Goal: Task Accomplishment & Management: Manage account settings

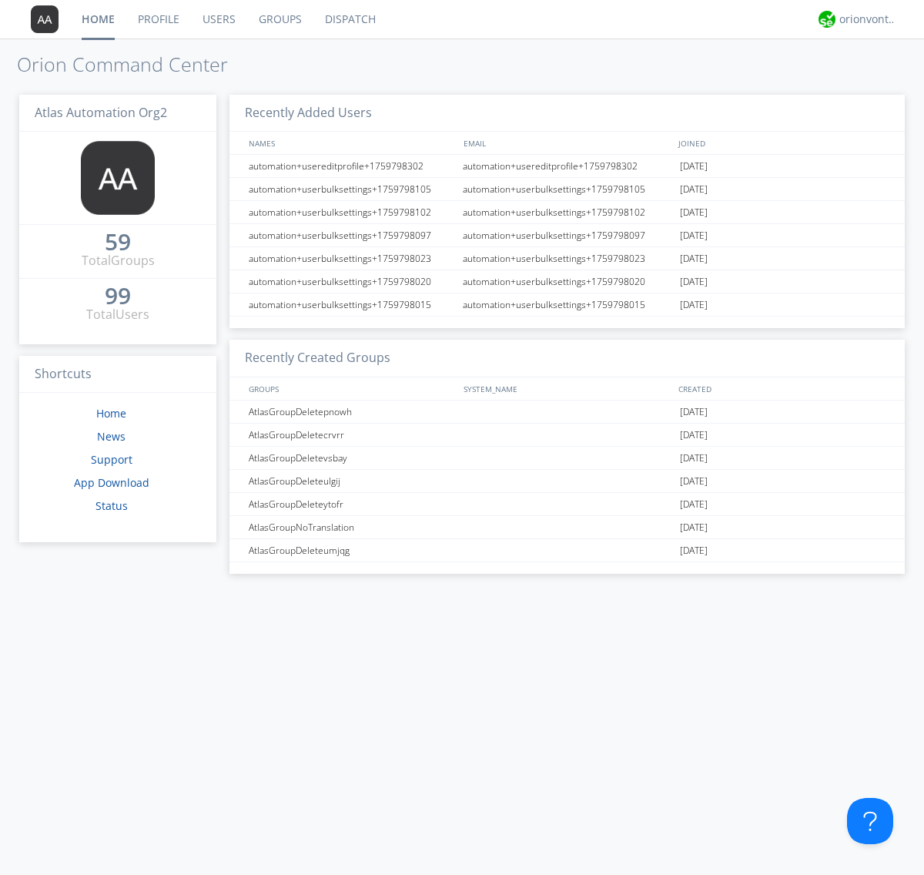
click at [218, 19] on link "Users" at bounding box center [219, 19] width 56 height 38
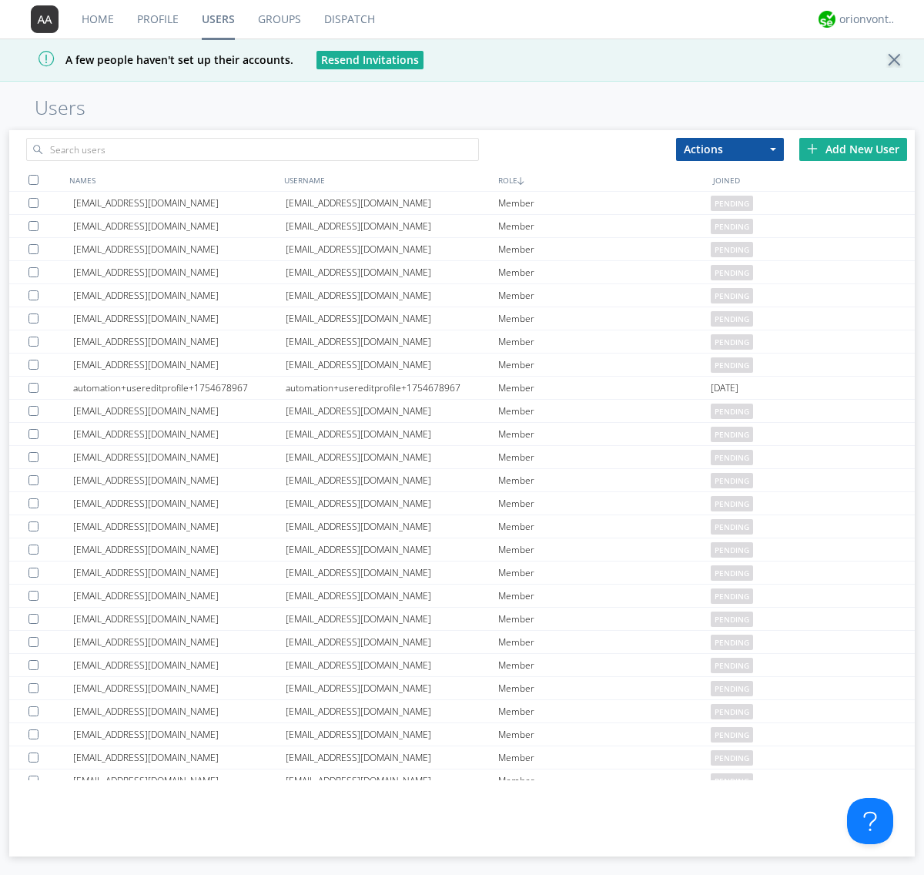
click at [853, 149] on div "Add New User" at bounding box center [853, 149] width 108 height 23
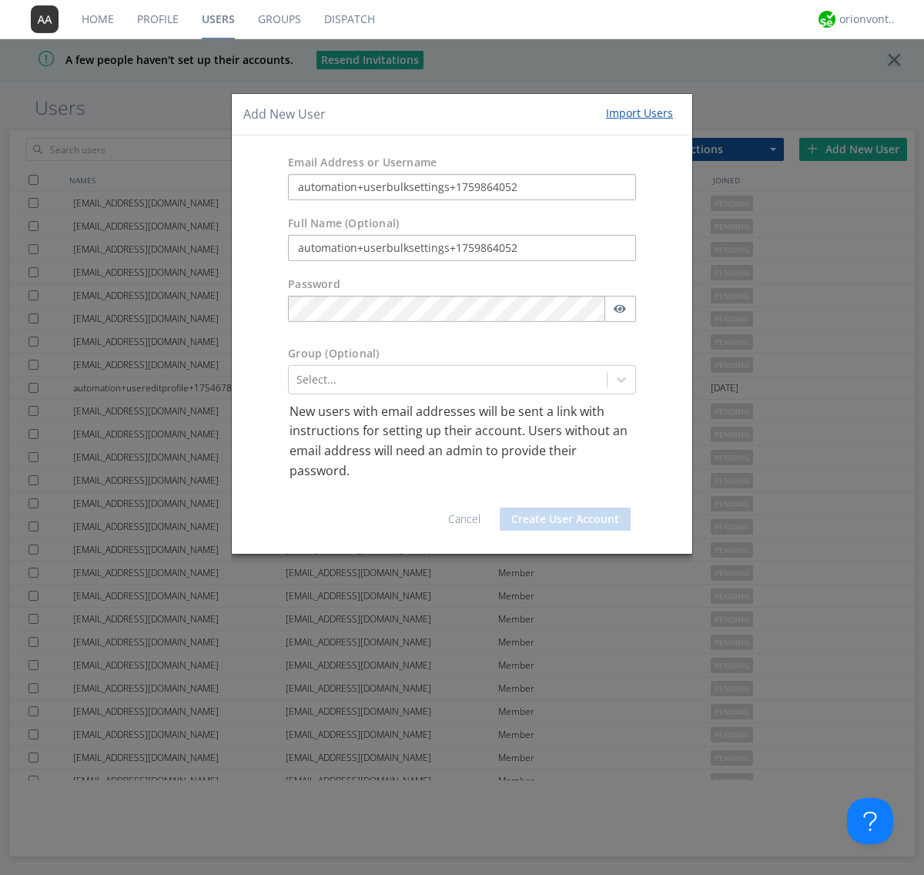
type input "automation+userbulksettings+1759864052"
click at [565, 519] on button "Create User Account" at bounding box center [565, 518] width 131 height 23
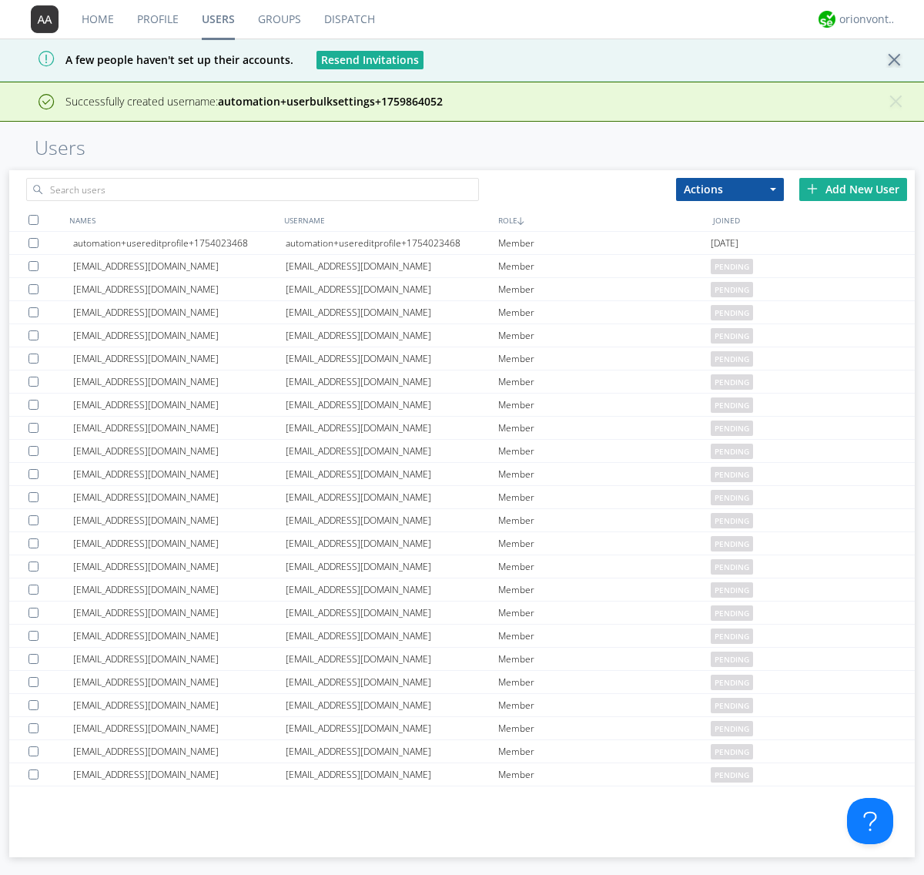
click at [853, 189] on div "Add New User" at bounding box center [853, 189] width 108 height 23
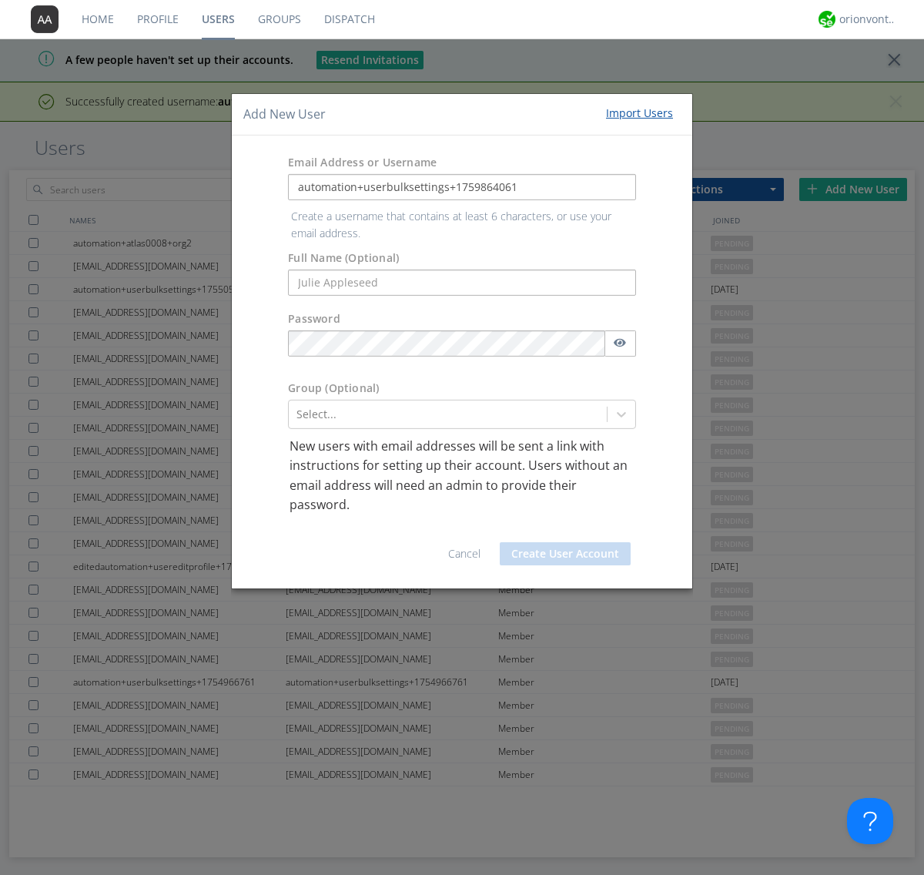
type input "automation+userbulksettings+1759864061"
click at [565, 542] on button "Create User Account" at bounding box center [565, 553] width 131 height 23
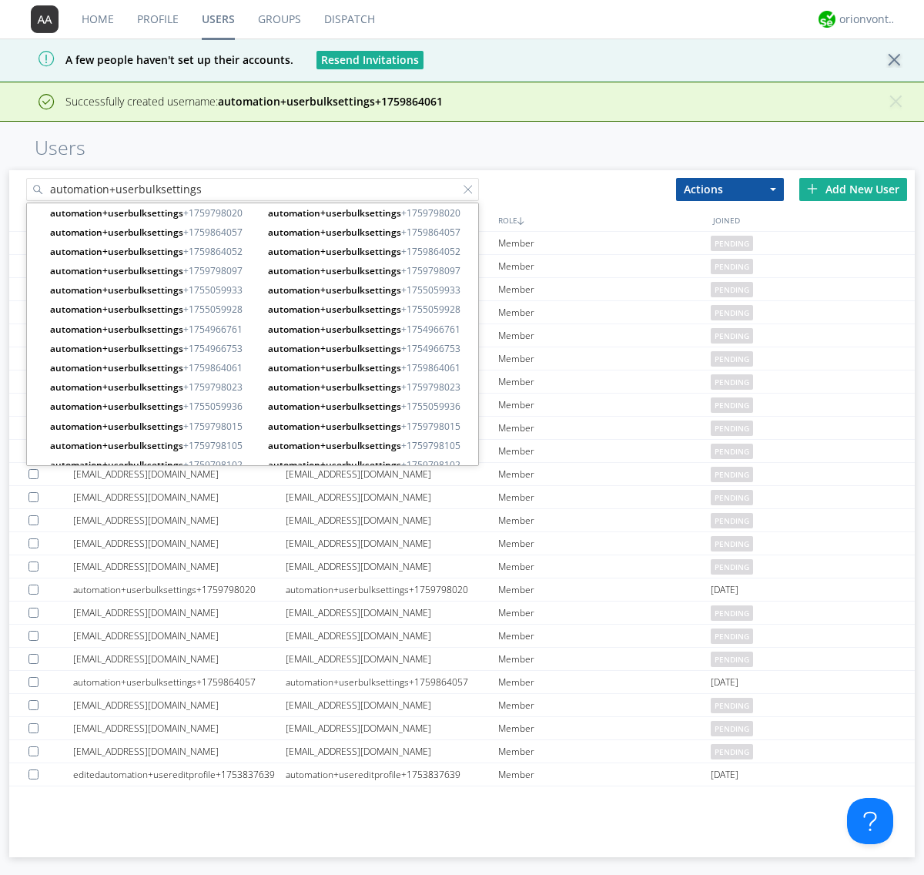
type input "automation+userbulksettings"
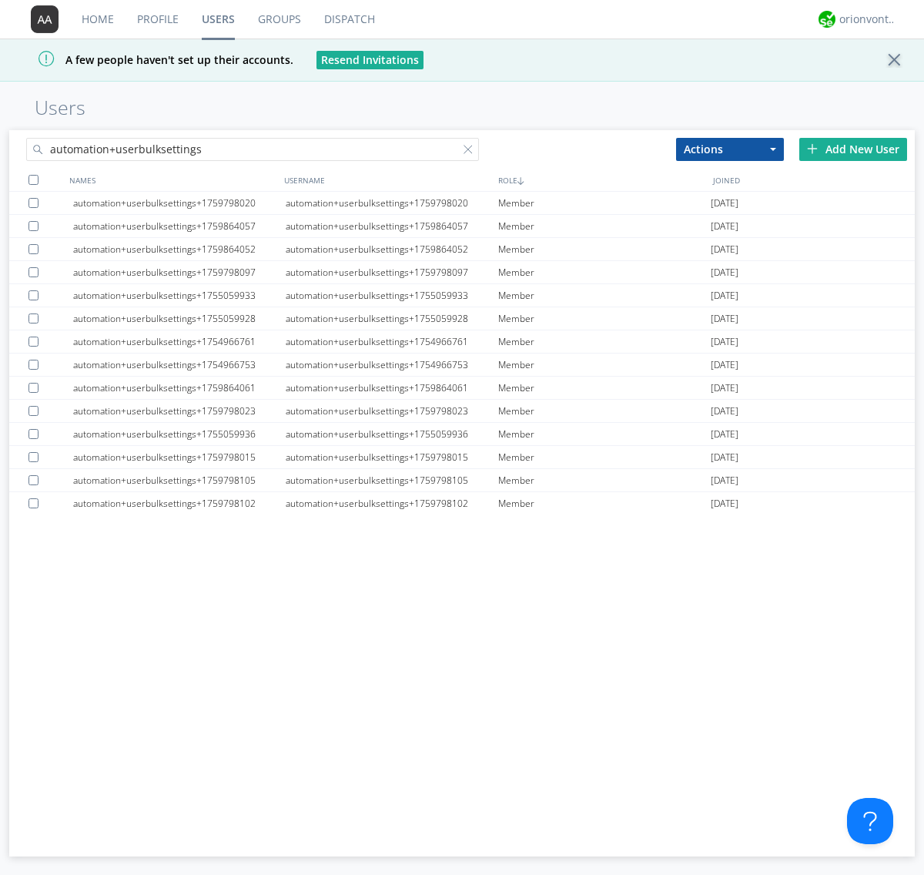
click at [33, 179] on div at bounding box center [33, 180] width 10 height 10
click at [730, 149] on button "Actions" at bounding box center [730, 149] width 108 height 23
click at [0, 0] on link "Edit Settings" at bounding box center [0, 0] width 0 height 0
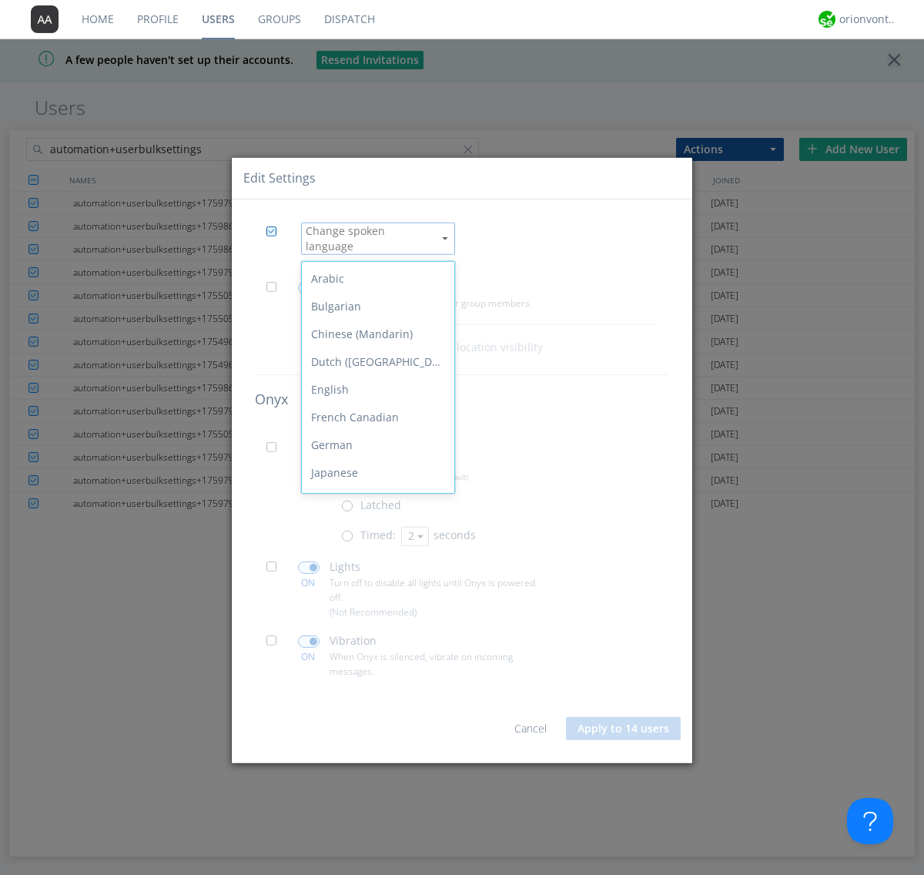
click at [374, 653] on div "Spanish" at bounding box center [378, 667] width 152 height 28
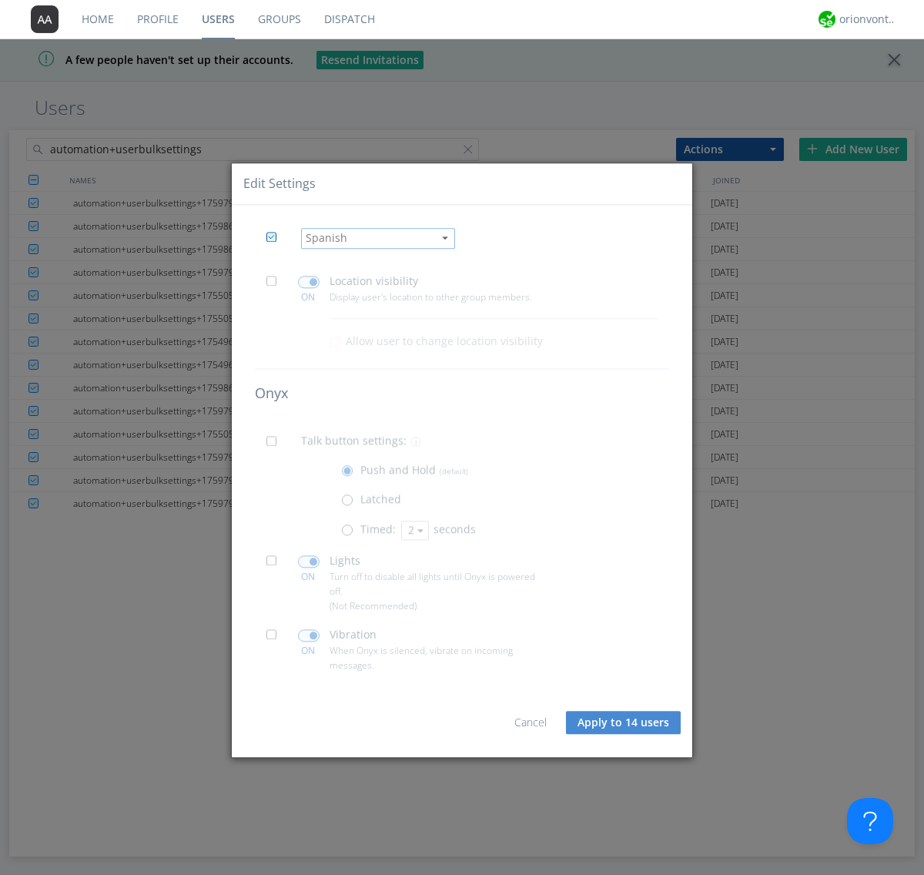
click at [276, 285] on span at bounding box center [275, 285] width 19 height 19
click at [0, 0] on input "checkbox" at bounding box center [0, 0] width 0 height 0
click at [308, 282] on span at bounding box center [309, 282] width 22 height 12
click at [0, 0] on input "checkbox" at bounding box center [0, 0] width 0 height 0
click at [276, 445] on span at bounding box center [275, 445] width 19 height 19
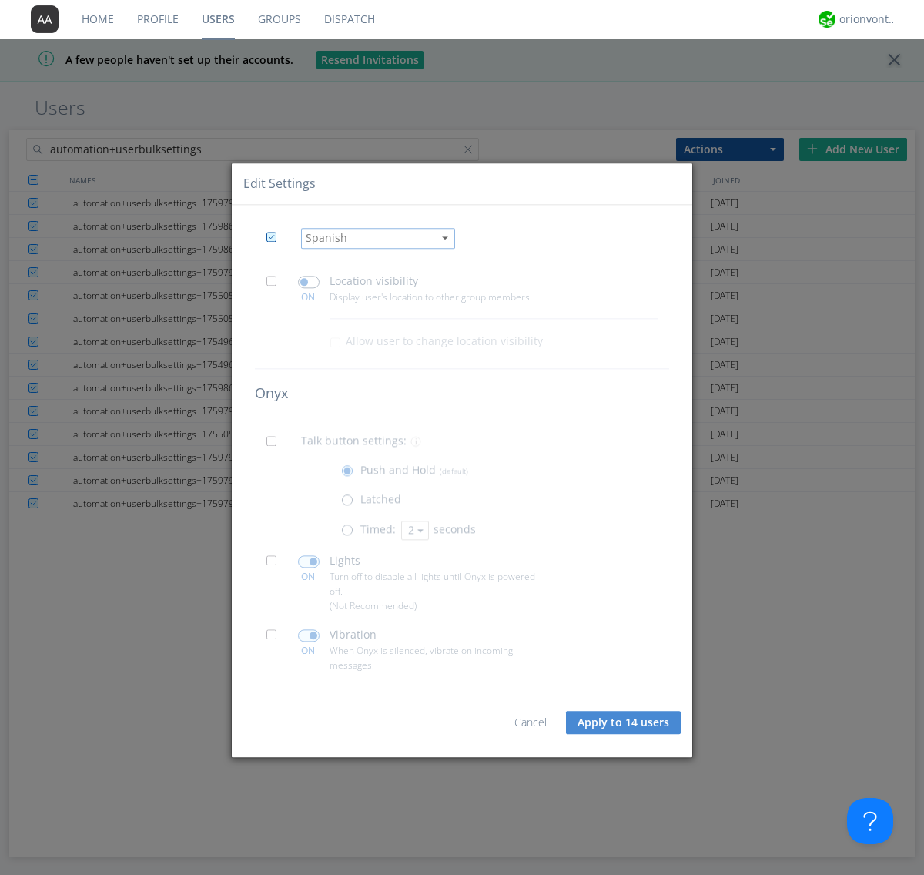
click at [0, 0] on input "checkbox" at bounding box center [0, 0] width 0 height 0
click at [350, 533] on span at bounding box center [350, 532] width 19 height 19
click at [0, 0] on input "radio" at bounding box center [0, 0] width 0 height 0
click at [413, 530] on button "2" at bounding box center [415, 529] width 28 height 19
click at [0, 0] on link "3" at bounding box center [0, 0] width 0 height 0
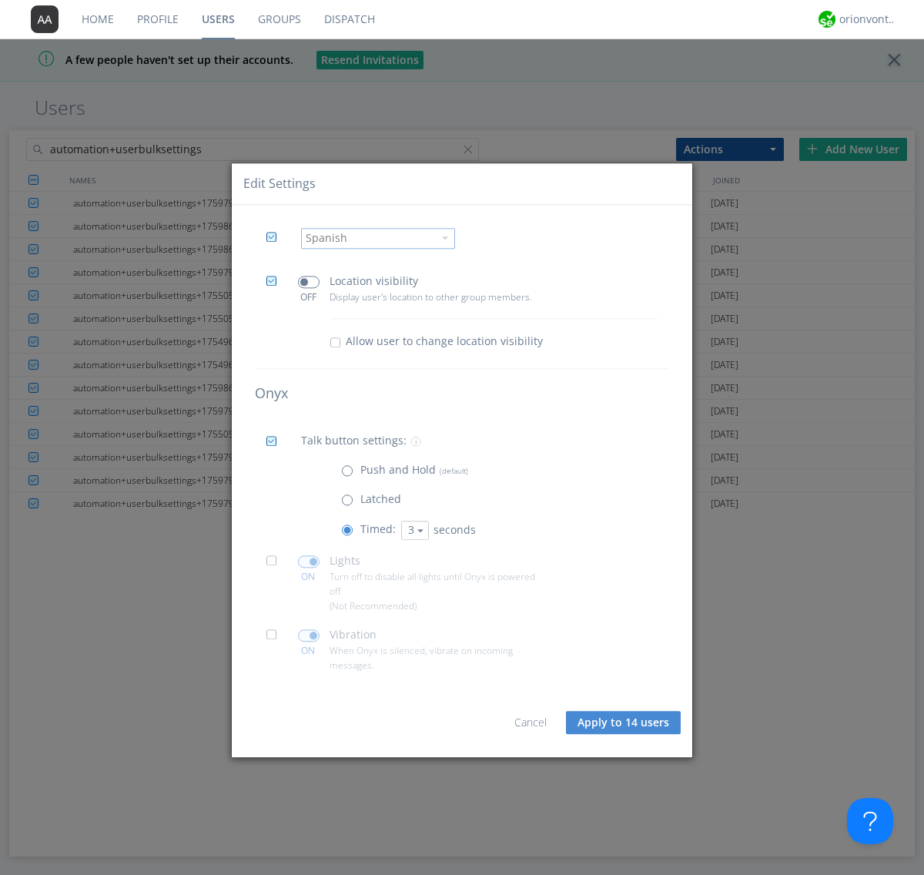
click at [276, 564] on span at bounding box center [275, 564] width 19 height 19
click at [0, 0] on input "checkbox" at bounding box center [0, 0] width 0 height 0
click at [308, 560] on span at bounding box center [309, 561] width 22 height 12
click at [0, 0] on input "checkbox" at bounding box center [0, 0] width 0 height 0
click at [276, 638] on span at bounding box center [275, 638] width 19 height 19
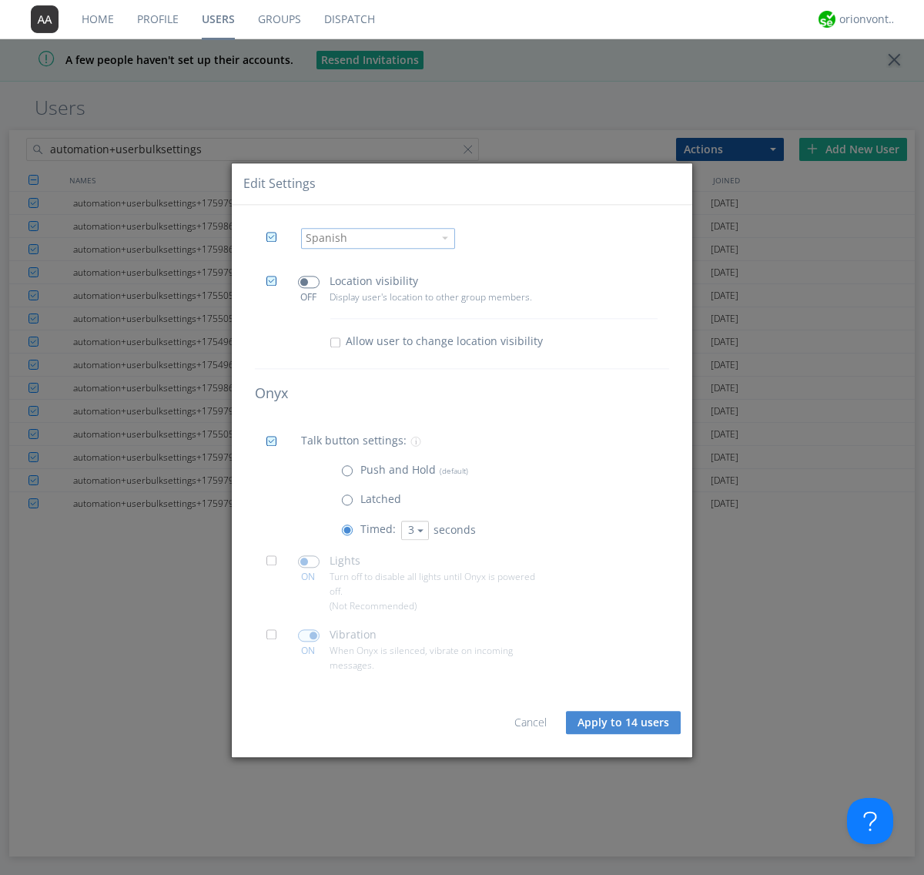
click at [0, 0] on input "checkbox" at bounding box center [0, 0] width 0 height 0
click at [308, 634] on span at bounding box center [309, 635] width 22 height 12
click at [0, 0] on input "checkbox" at bounding box center [0, 0] width 0 height 0
click at [624, 722] on button "Apply to 14 users" at bounding box center [623, 722] width 115 height 23
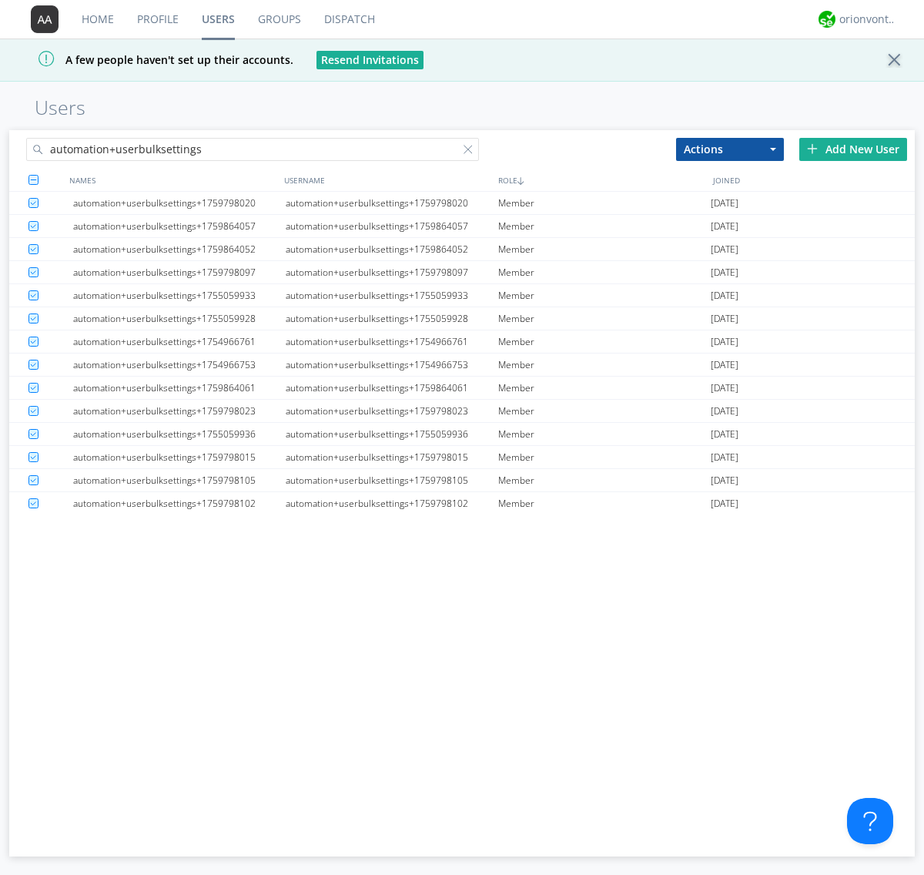
click at [218, 19] on link "Users" at bounding box center [218, 19] width 56 height 38
click at [471, 152] on div at bounding box center [470, 152] width 15 height 15
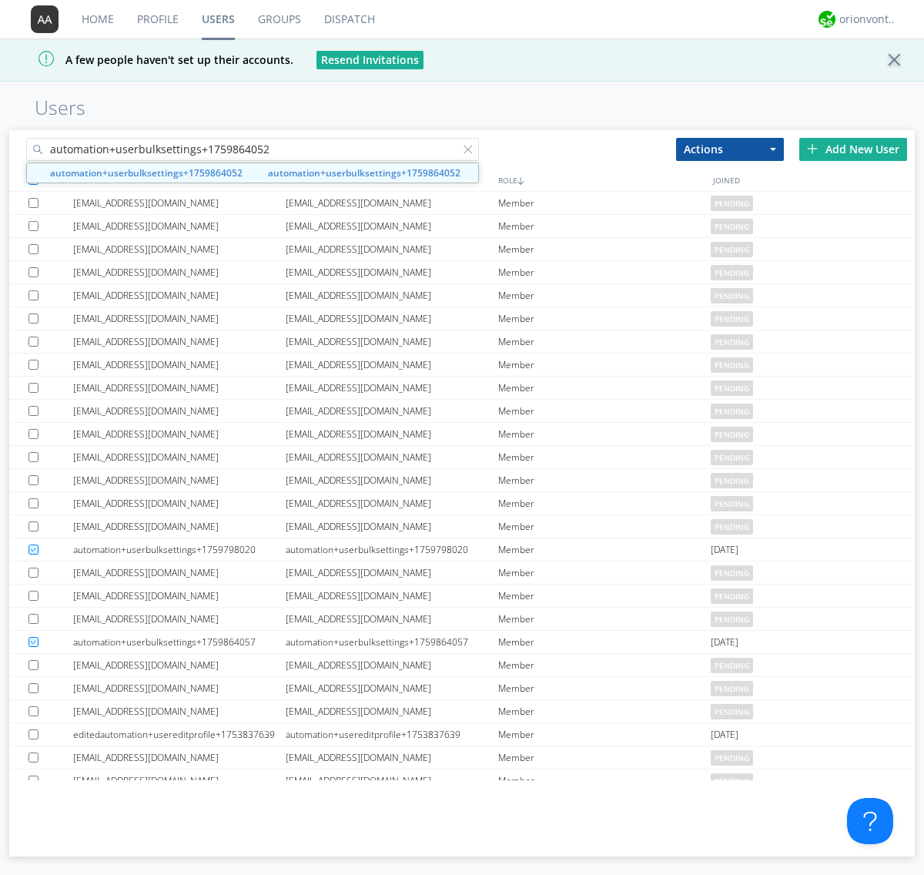
type input "automation+userbulksettings+1759864052"
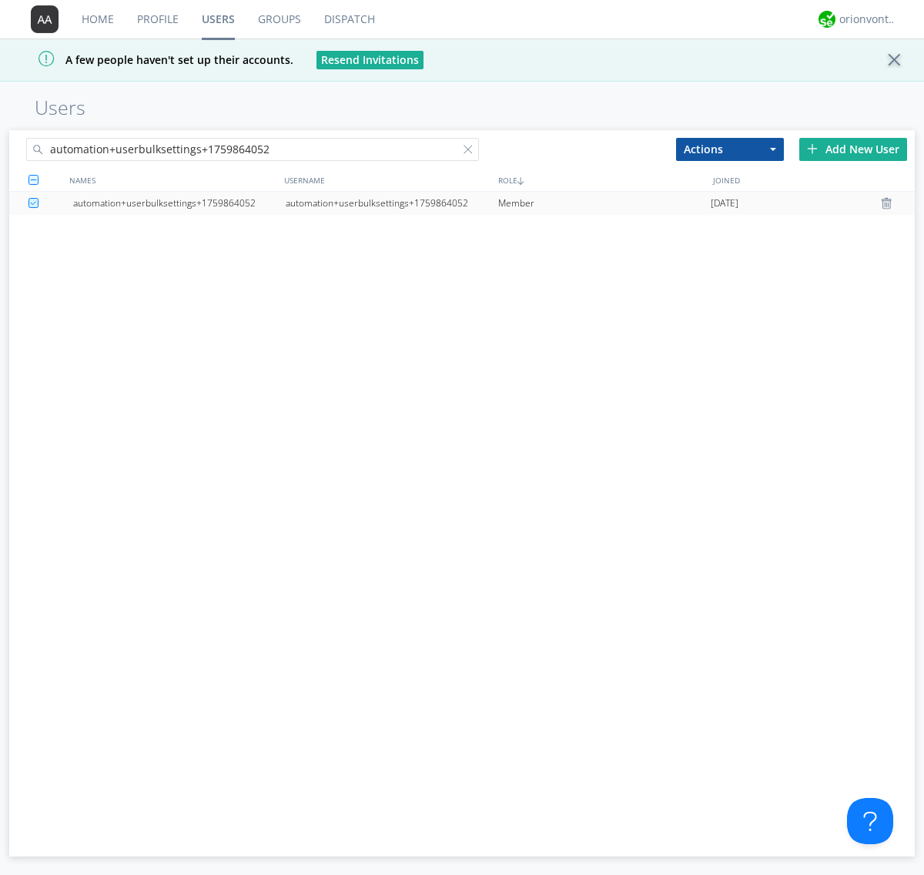
click at [391, 202] on div "automation+userbulksettings+1759864052" at bounding box center [392, 203] width 212 height 23
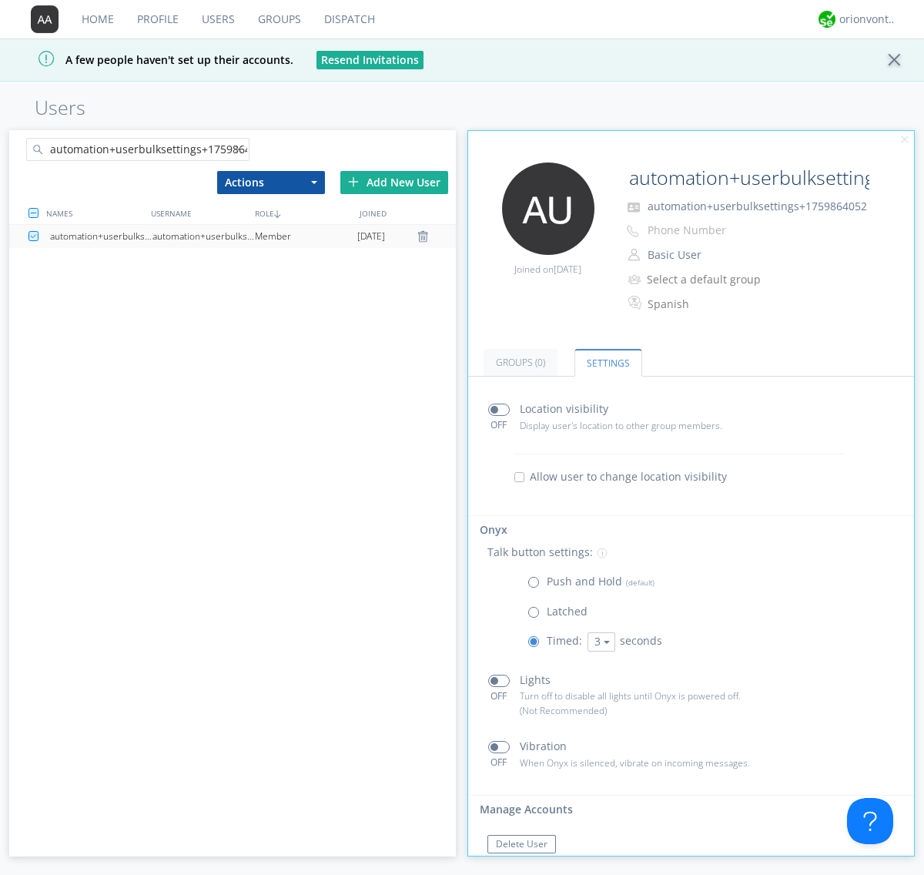
scroll to position [34, 0]
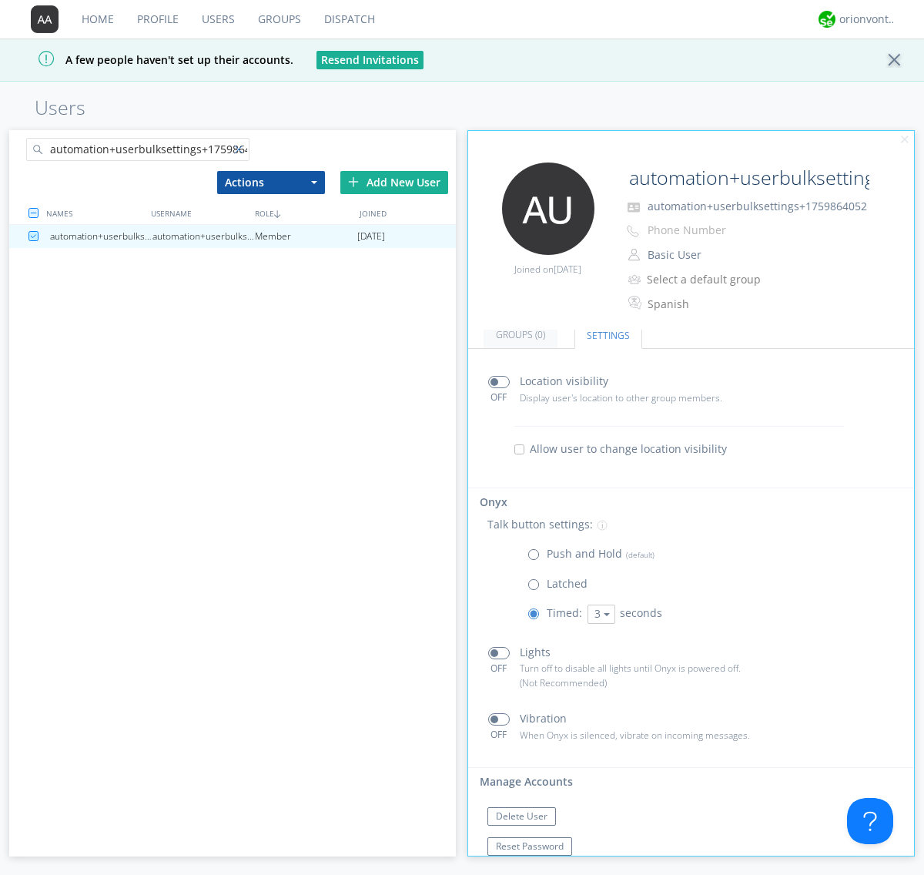
click at [241, 152] on div at bounding box center [241, 152] width 15 height 15
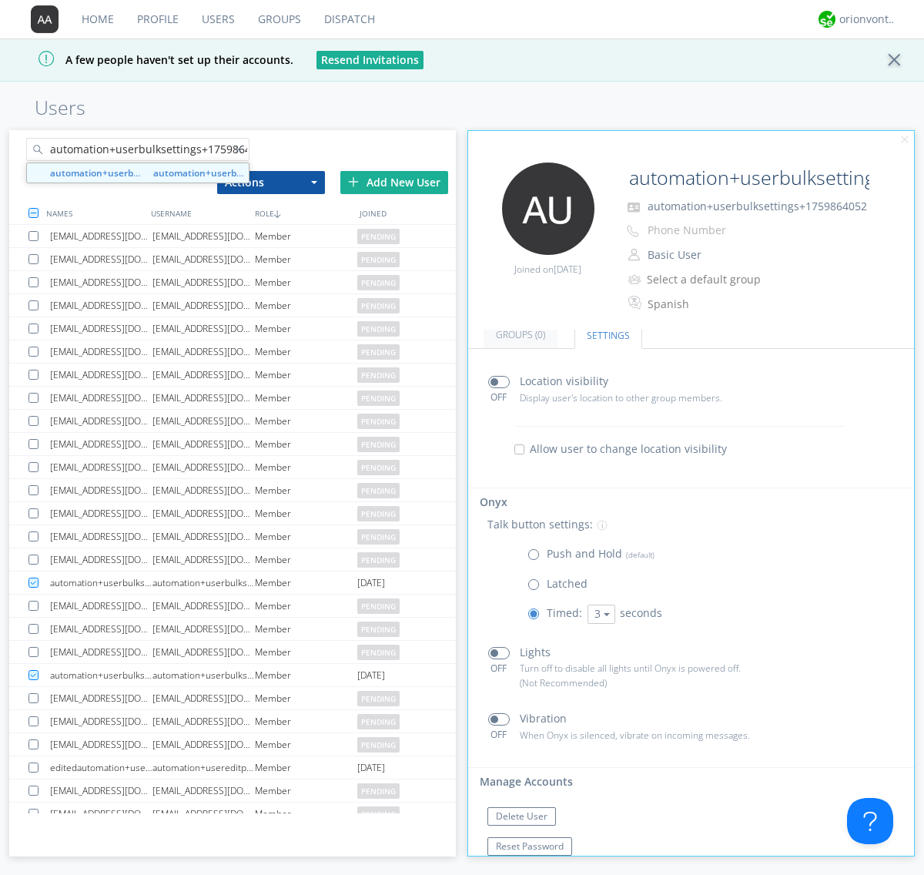
scroll to position [0, 18]
type input "automation+userbulksettings+1759864057"
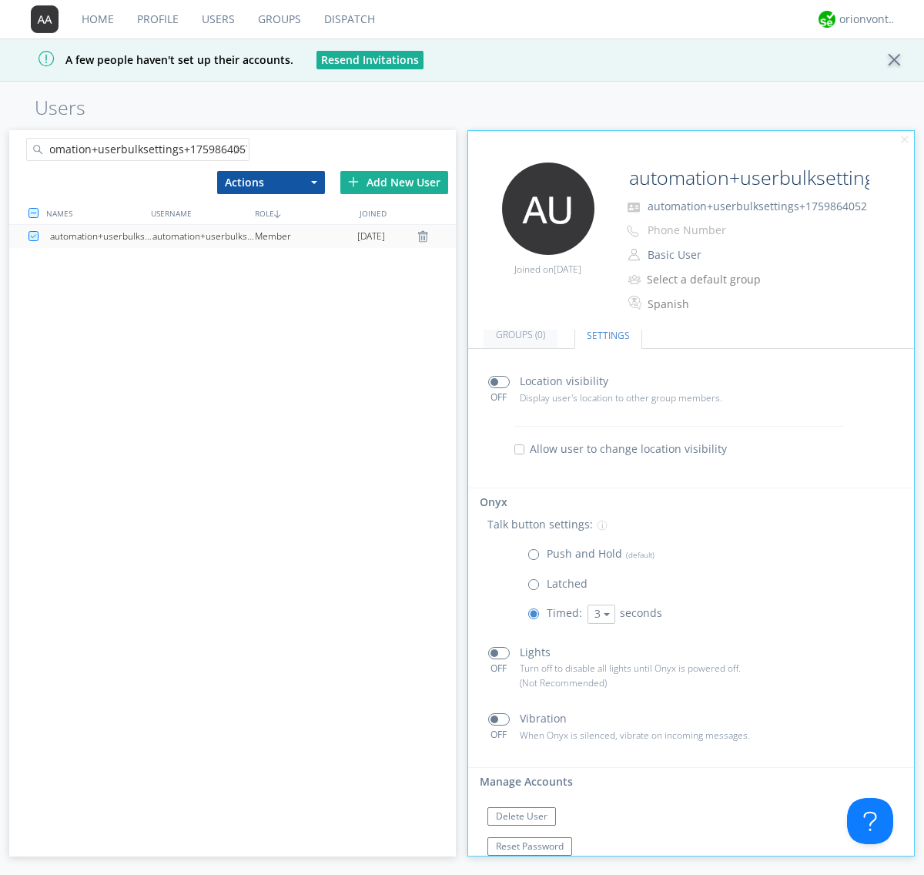
click at [203, 236] on div "automation+userbulksettings+1759864057" at bounding box center [203, 236] width 102 height 23
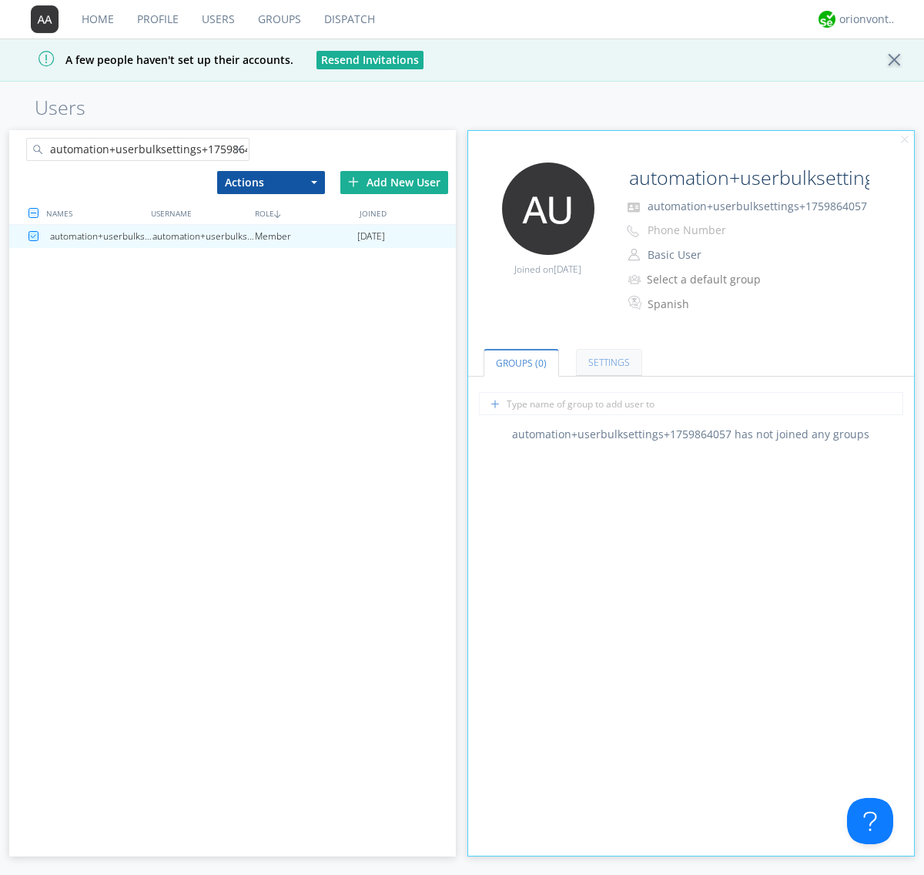
click at [607, 362] on link "Settings" at bounding box center [609, 362] width 66 height 27
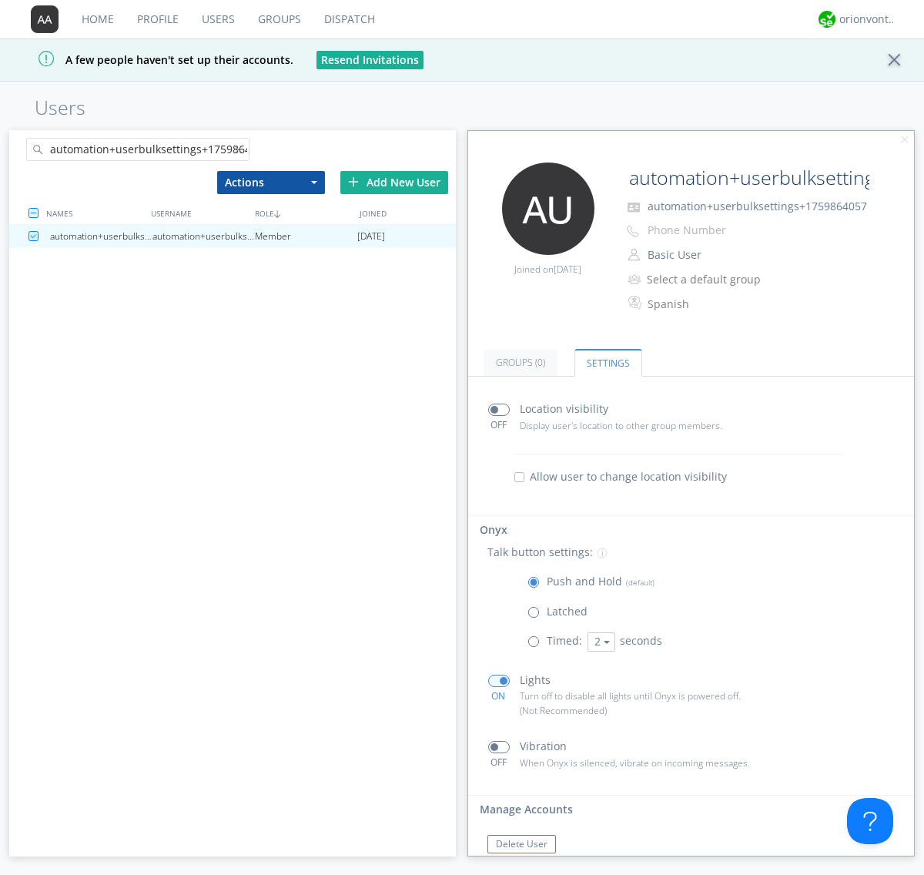
click at [217, 19] on link "Users" at bounding box center [218, 19] width 56 height 38
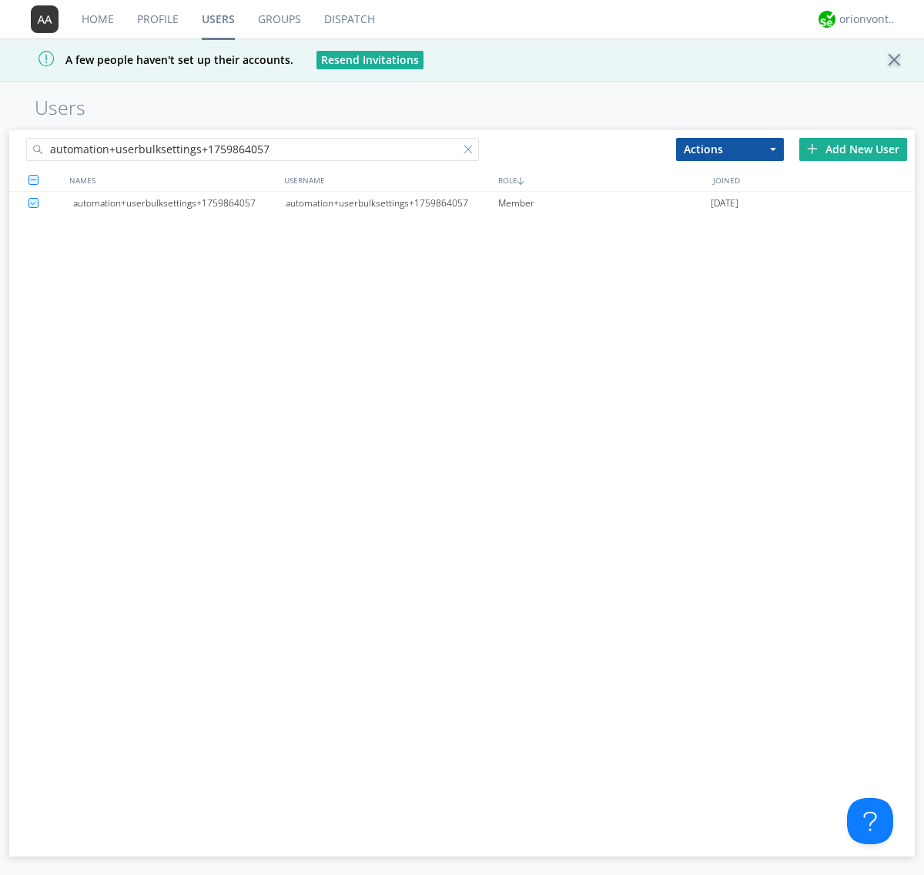
click at [471, 152] on div at bounding box center [470, 152] width 15 height 15
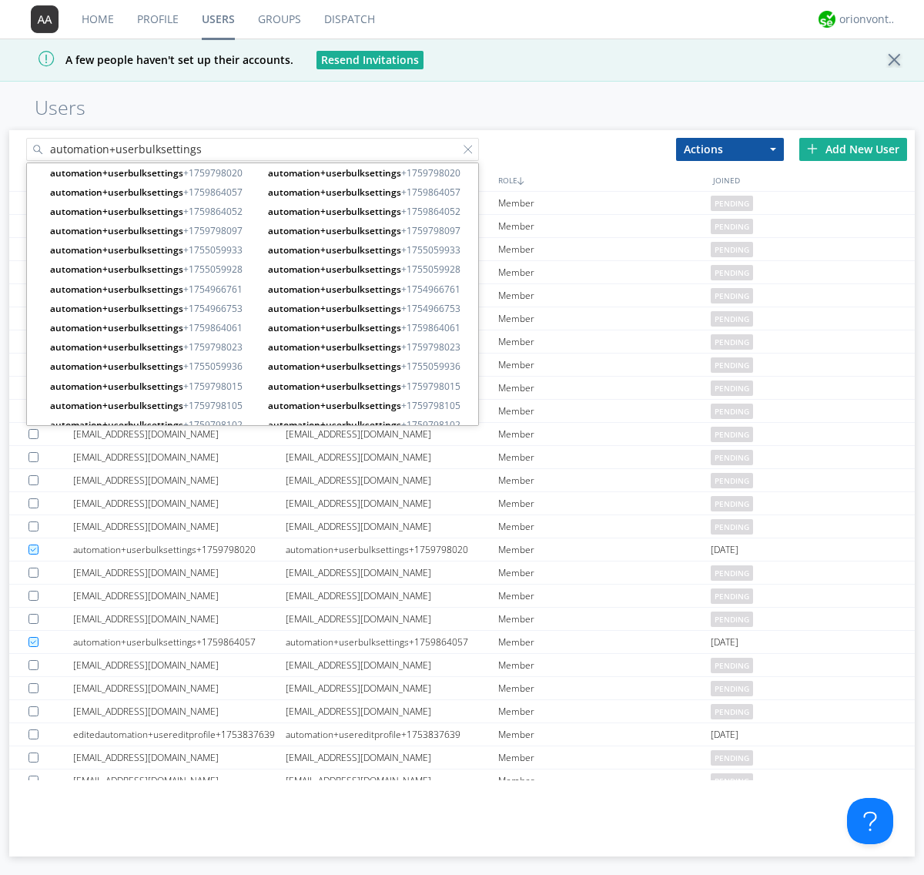
type input "automation+userbulksettings"
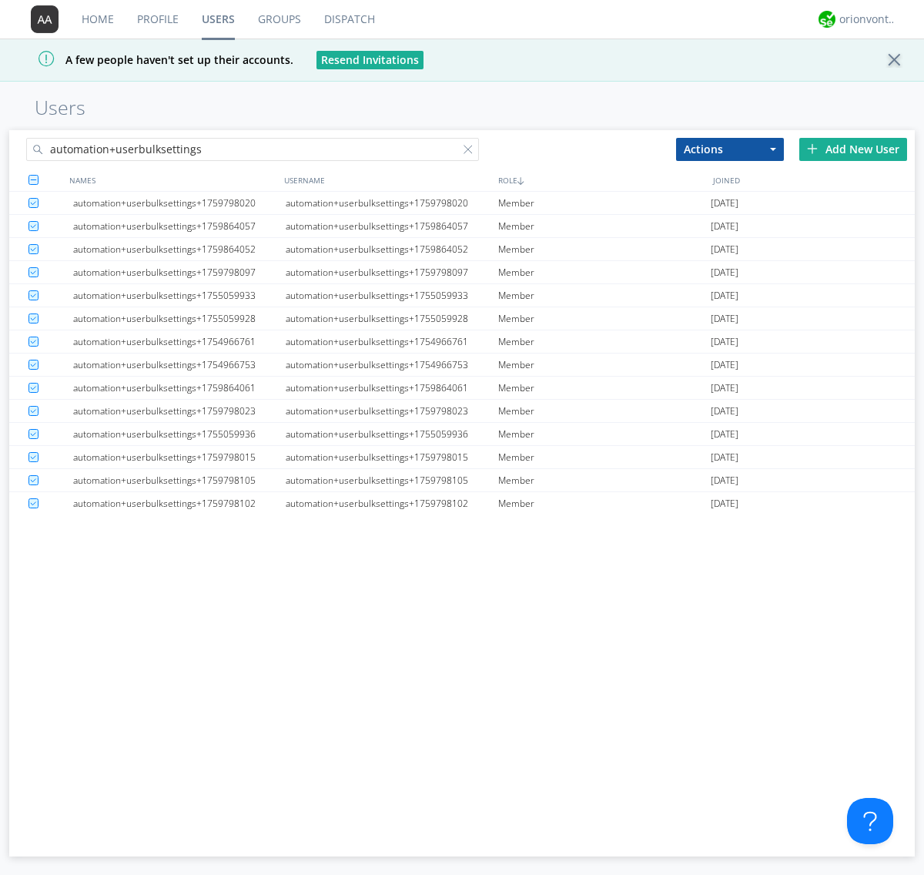
click at [730, 149] on button "Actions" at bounding box center [730, 149] width 108 height 23
click at [0, 0] on link "Delete User" at bounding box center [0, 0] width 0 height 0
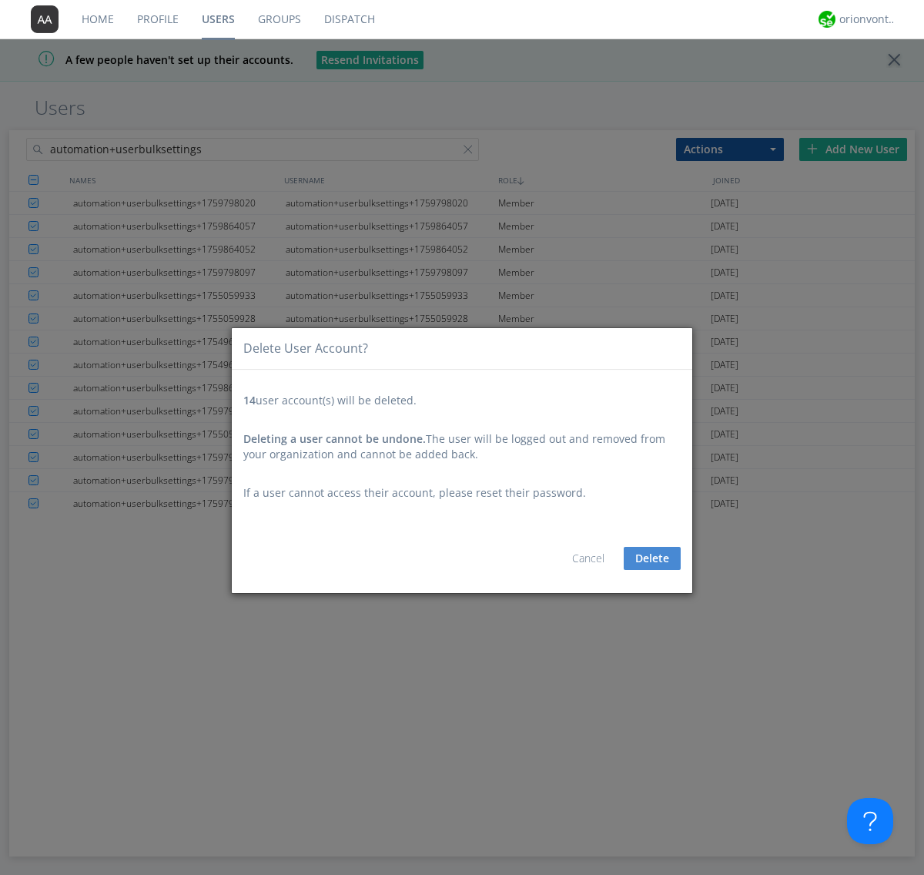
click at [652, 557] on button "Delete" at bounding box center [652, 558] width 57 height 23
